Goal: Information Seeking & Learning: Stay updated

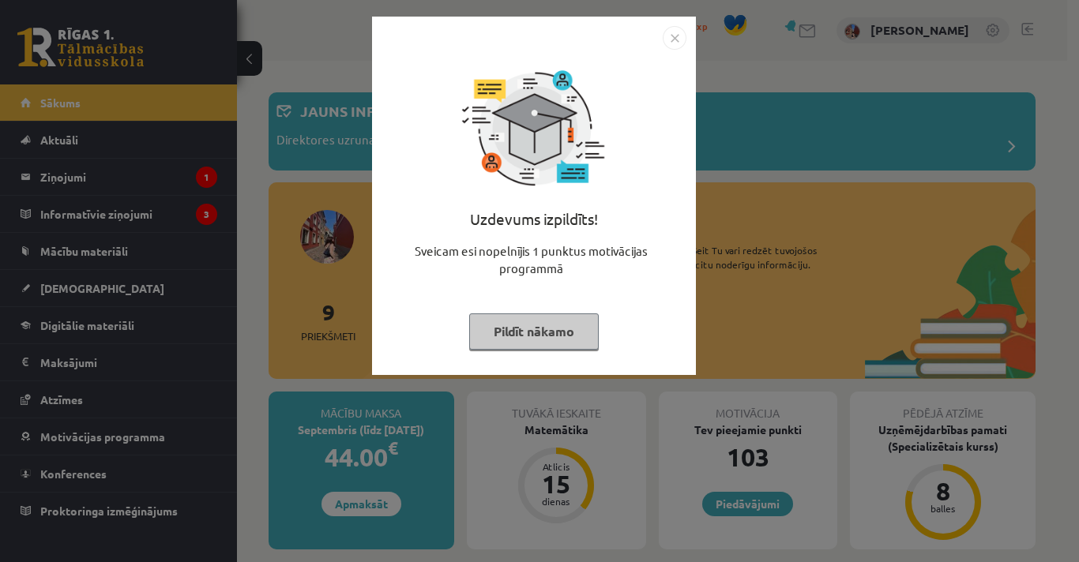
click at [513, 352] on div "Uzdevums izpildīts! Sveicam esi nopelnījis 1 punktus motivācijas programmā Pild…" at bounding box center [533, 208] width 305 height 316
click at [513, 342] on button "Pildīt nākamo" at bounding box center [534, 332] width 130 height 36
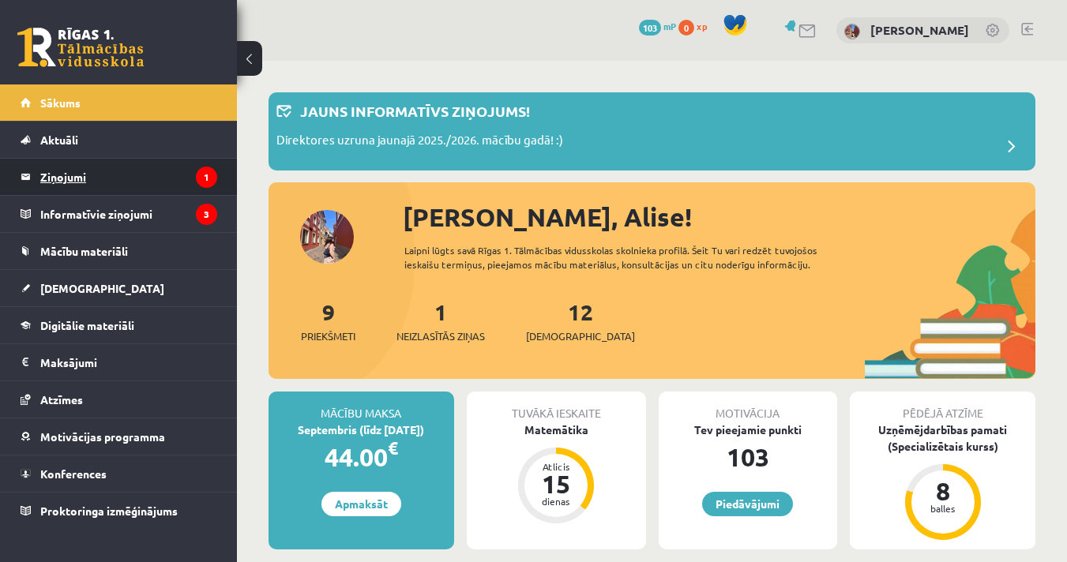
click at [75, 182] on legend "Ziņojumi 1" at bounding box center [128, 177] width 177 height 36
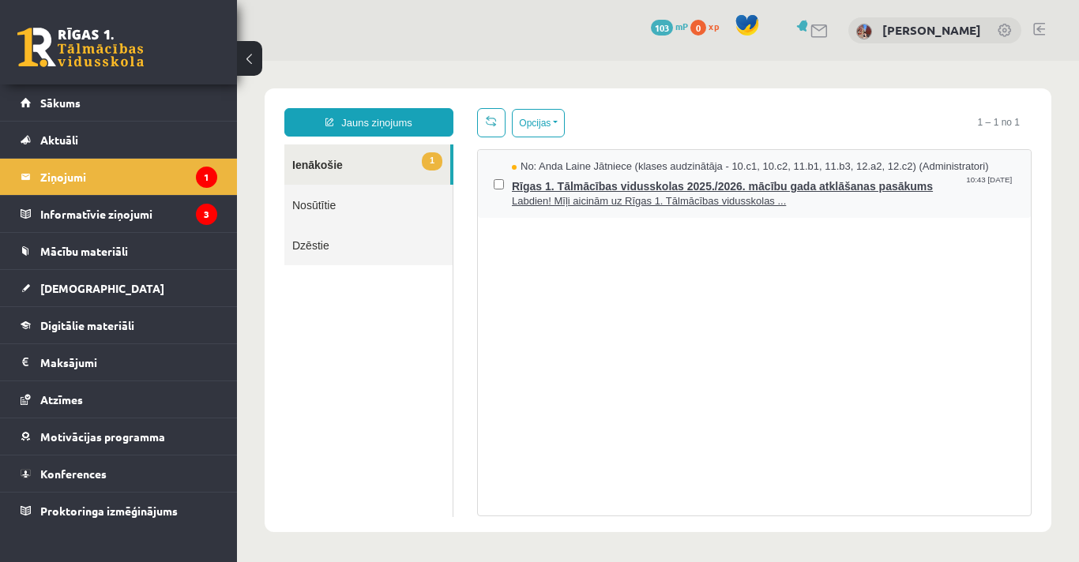
click at [648, 201] on span "Labdien! Mīļi aicinām uz Rīgas 1. Tālmācības vidusskolas ..." at bounding box center [763, 201] width 503 height 15
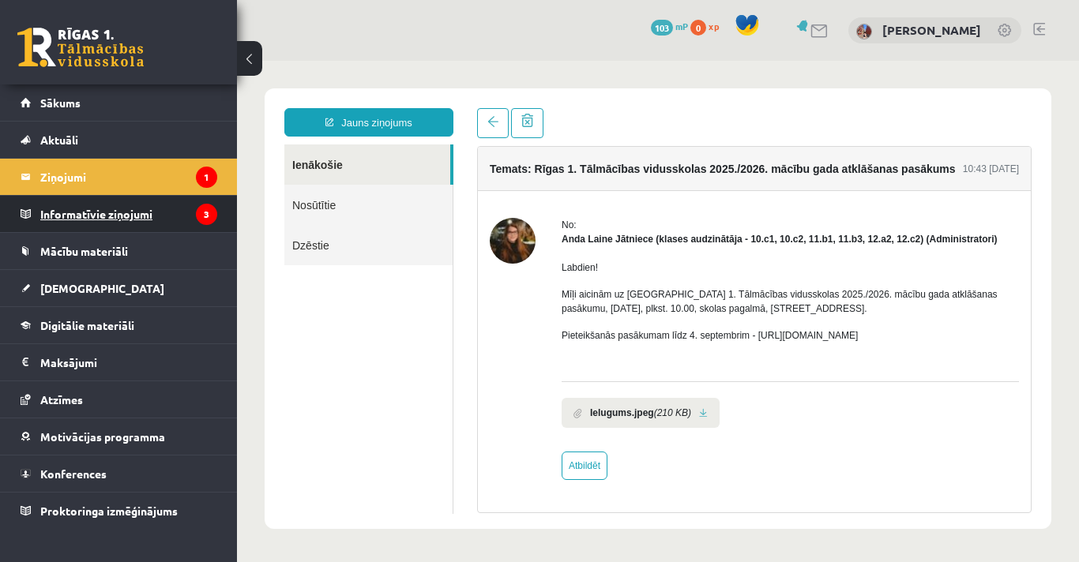
click at [99, 213] on legend "Informatīvie ziņojumi 3" at bounding box center [128, 214] width 177 height 36
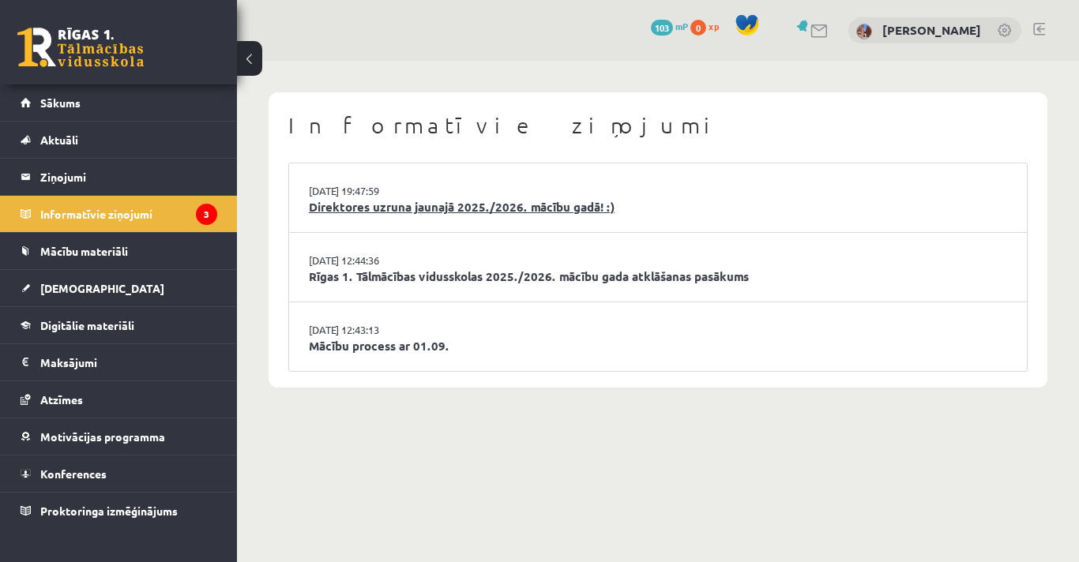
click at [389, 212] on link "Direktores uzruna jaunajā 2025./2026. mācību gadā! :)" at bounding box center [658, 207] width 698 height 18
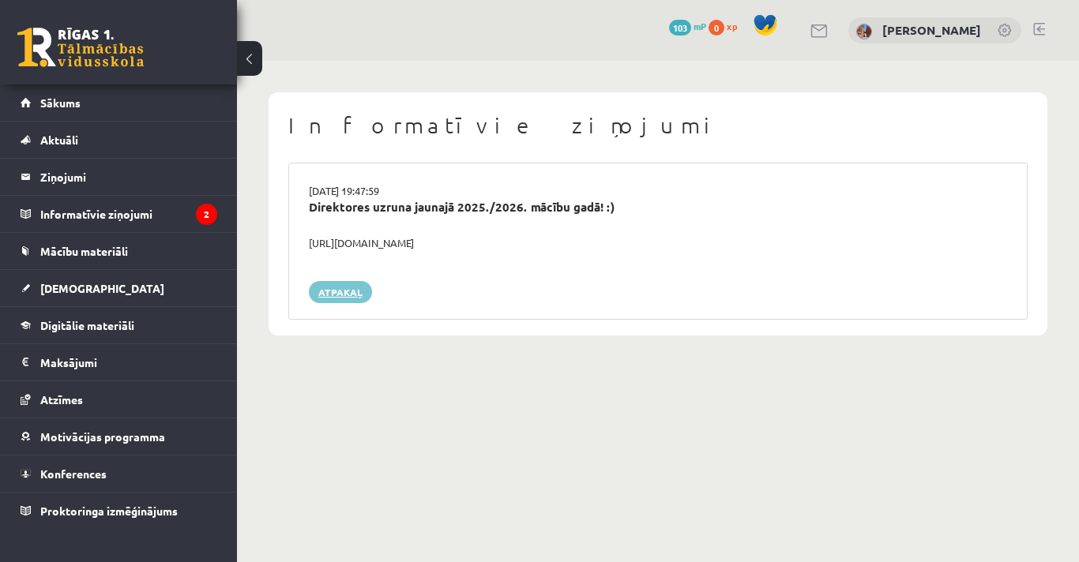
click at [344, 288] on link "Atpakaļ" at bounding box center [340, 292] width 63 height 22
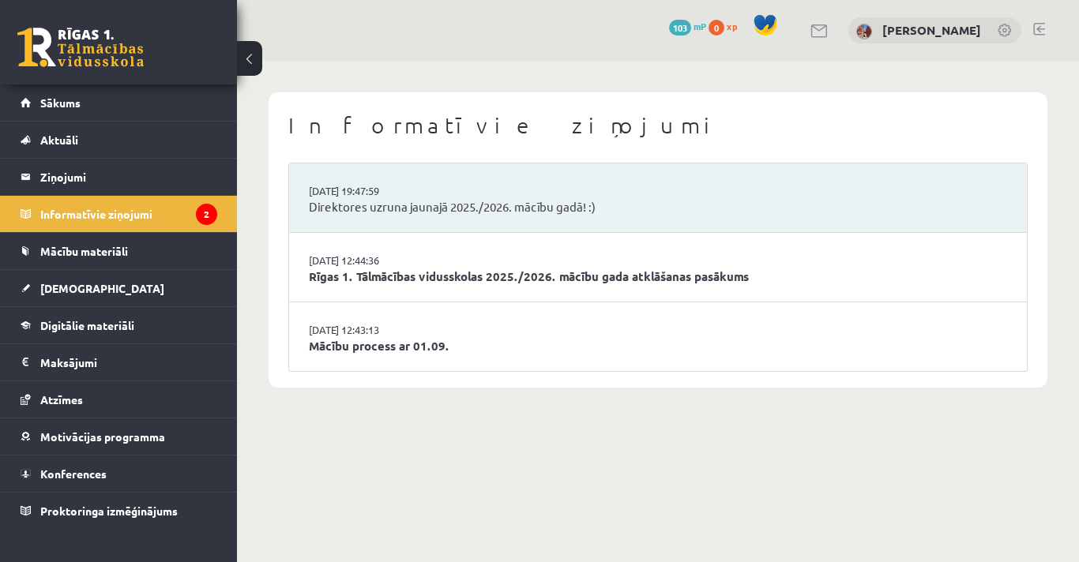
click at [385, 276] on link "Rīgas 1. Tālmācības vidusskolas 2025./2026. mācību gada atklāšanas pasākums" at bounding box center [658, 277] width 698 height 18
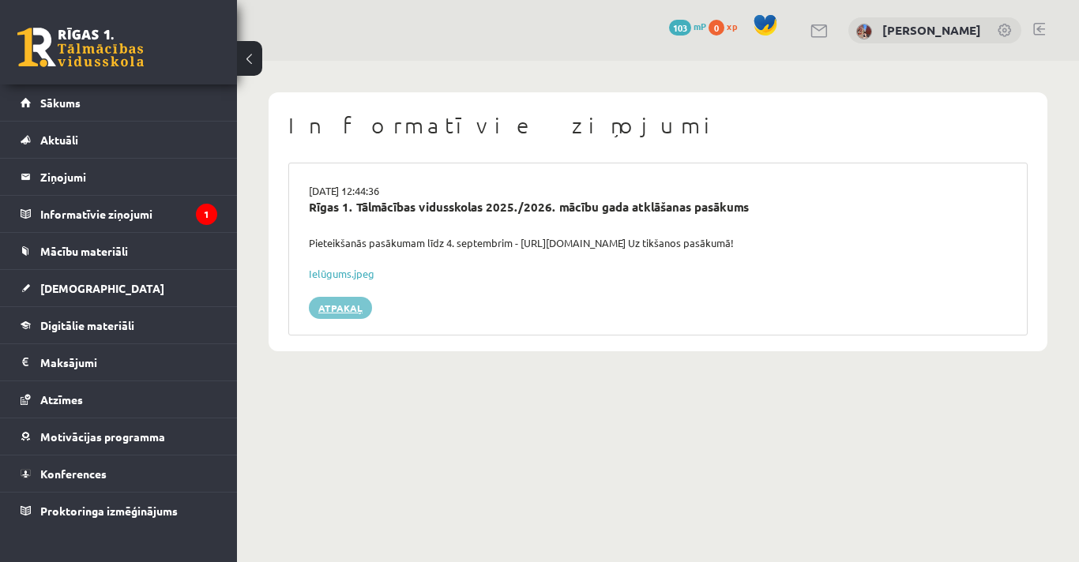
click at [348, 304] on link "Atpakaļ" at bounding box center [340, 308] width 63 height 22
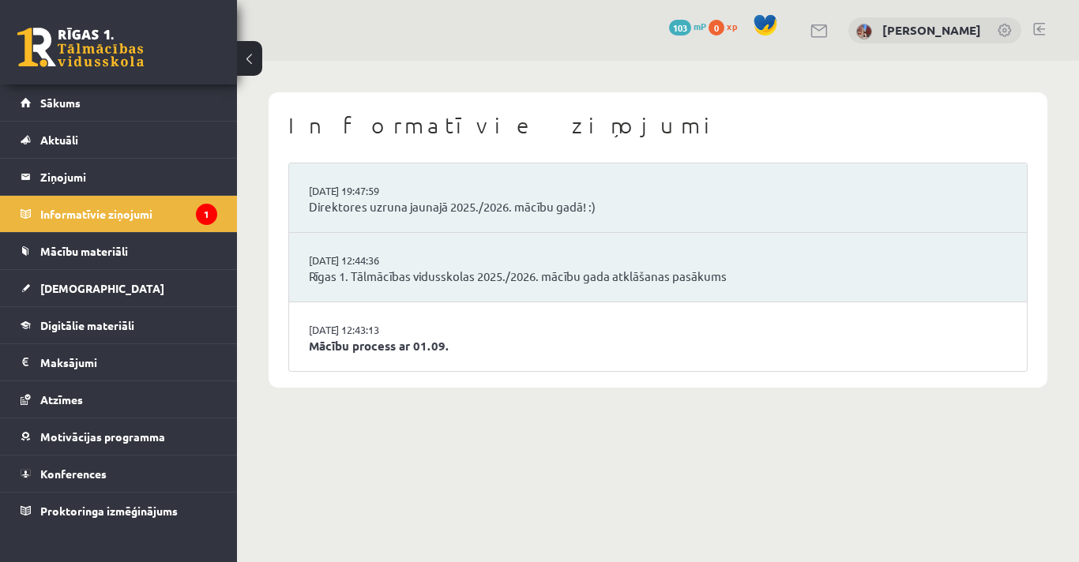
click at [351, 349] on link "Mācību process ar 01.09." at bounding box center [658, 346] width 698 height 18
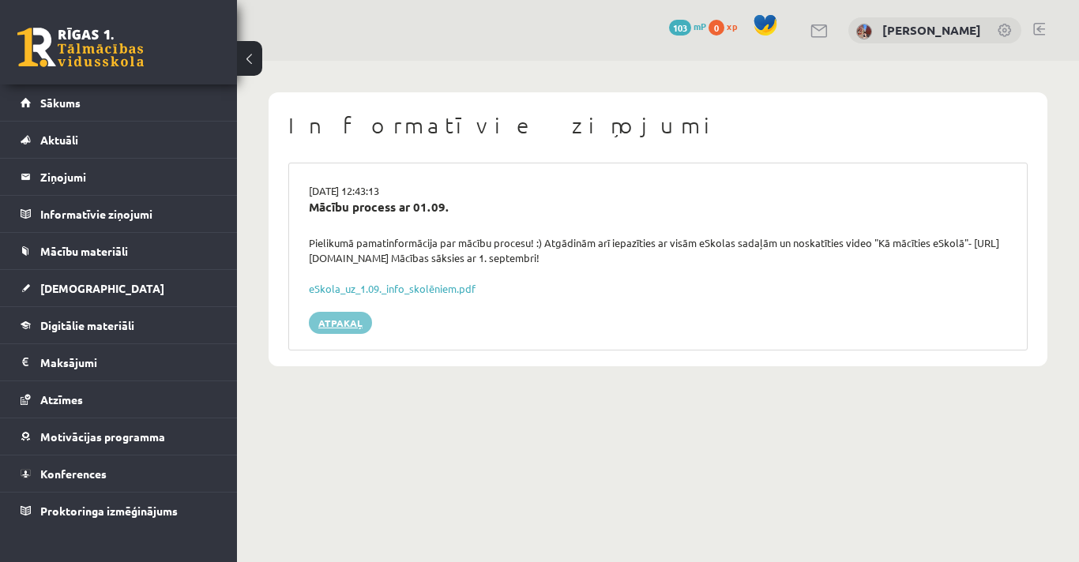
click at [348, 325] on link "Atpakaļ" at bounding box center [340, 323] width 63 height 22
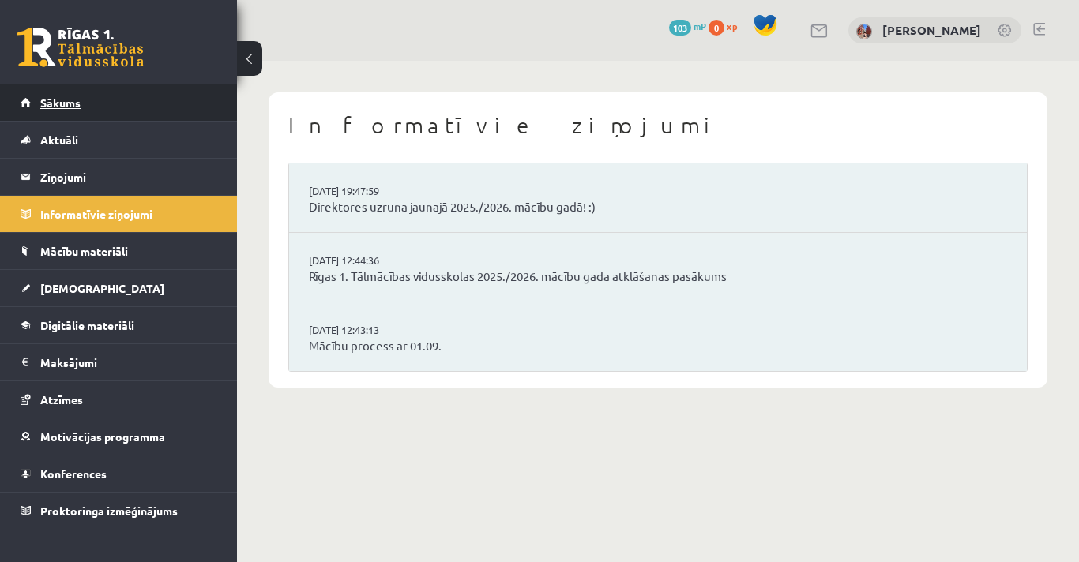
click at [81, 103] on link "Sākums" at bounding box center [119, 103] width 197 height 36
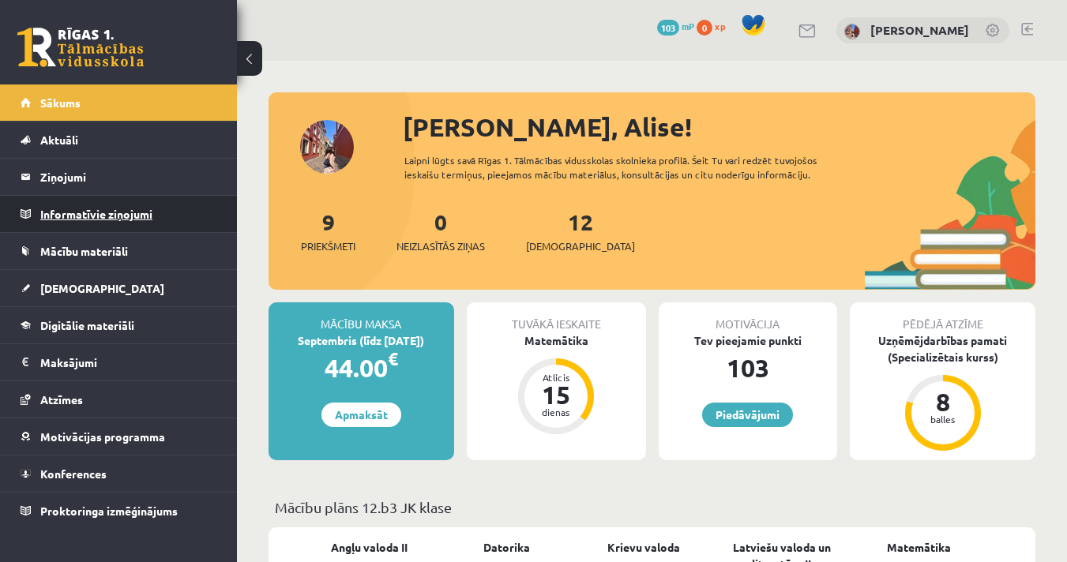
click at [107, 231] on legend "Informatīvie ziņojumi 0" at bounding box center [128, 214] width 177 height 36
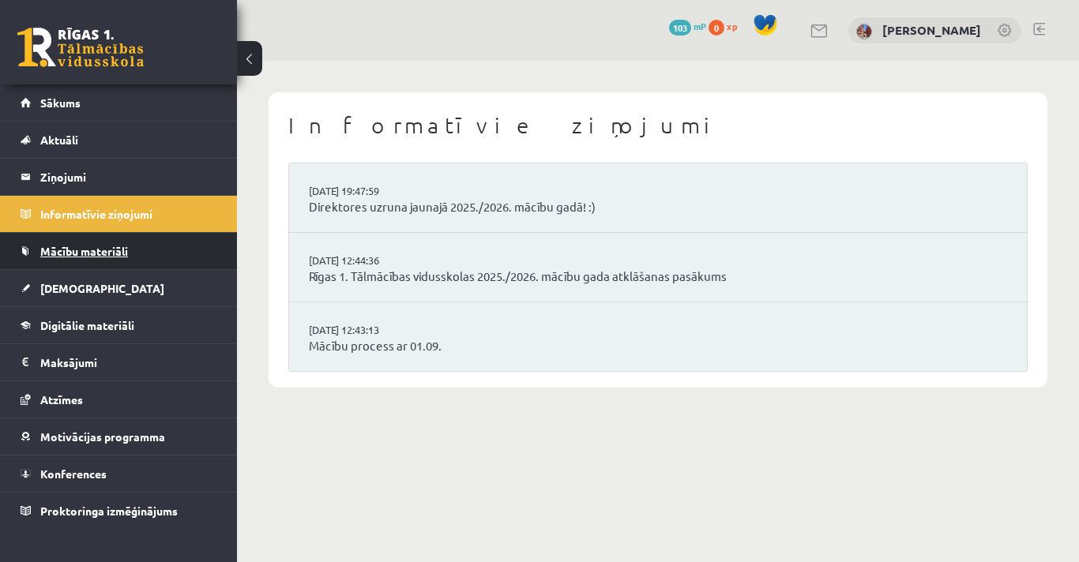
click at [106, 261] on link "Mācību materiāli" at bounding box center [119, 251] width 197 height 36
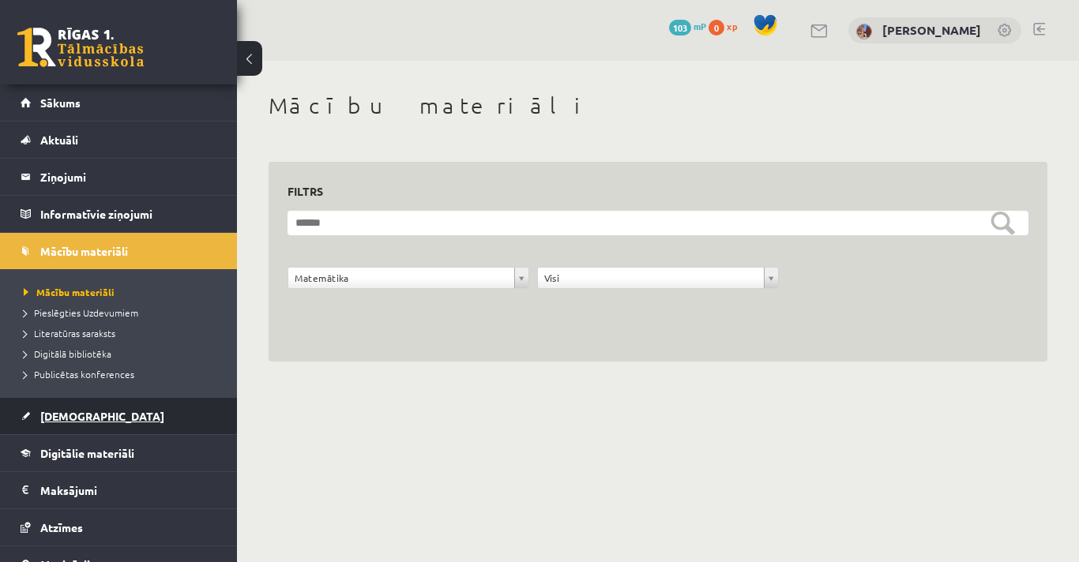
click at [92, 417] on link "[DEMOGRAPHIC_DATA]" at bounding box center [119, 416] width 197 height 36
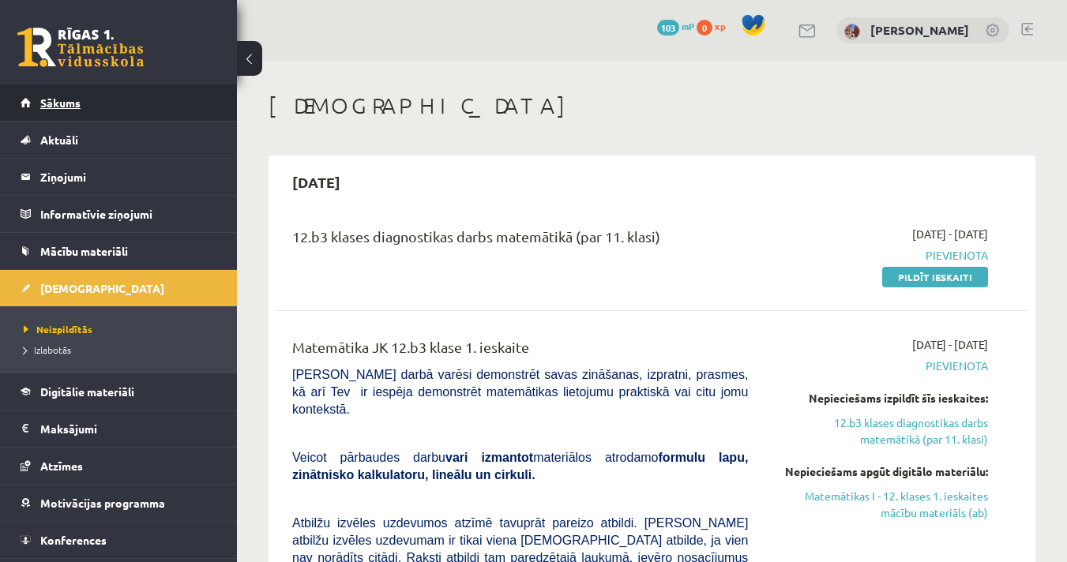
click at [104, 109] on link "Sākums" at bounding box center [119, 103] width 197 height 36
